Goal: Find contact information: Find contact information

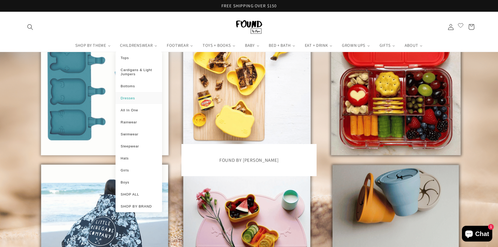
click at [132, 99] on span "Dresses" at bounding box center [128, 98] width 14 height 4
click at [124, 61] on li "Tops" at bounding box center [139, 58] width 47 height 12
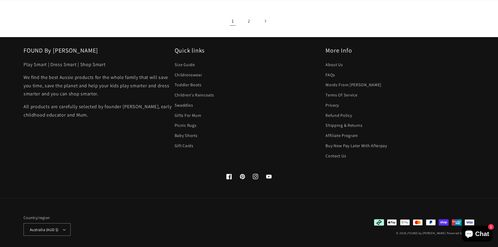
scroll to position [1008, 0]
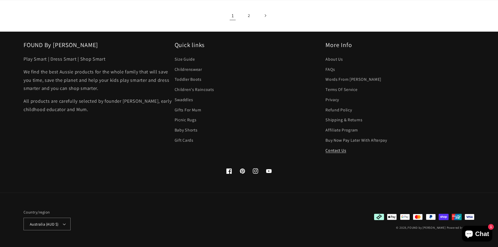
click at [339, 151] on link "Contact Us" at bounding box center [336, 150] width 21 height 10
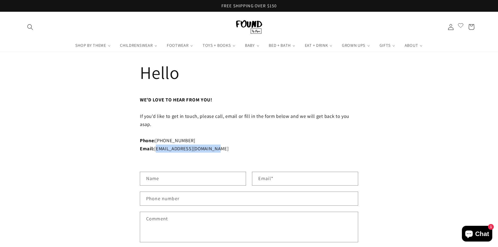
drag, startPoint x: 221, startPoint y: 149, endPoint x: 156, endPoint y: 148, distance: 64.9
click at [156, 148] on div "Email: [EMAIL_ADDRESS][DOMAIN_NAME]" at bounding box center [249, 149] width 218 height 8
copy span "[EMAIL_ADDRESS][DOMAIN_NAME]"
